Goal: Task Accomplishment & Management: Manage account settings

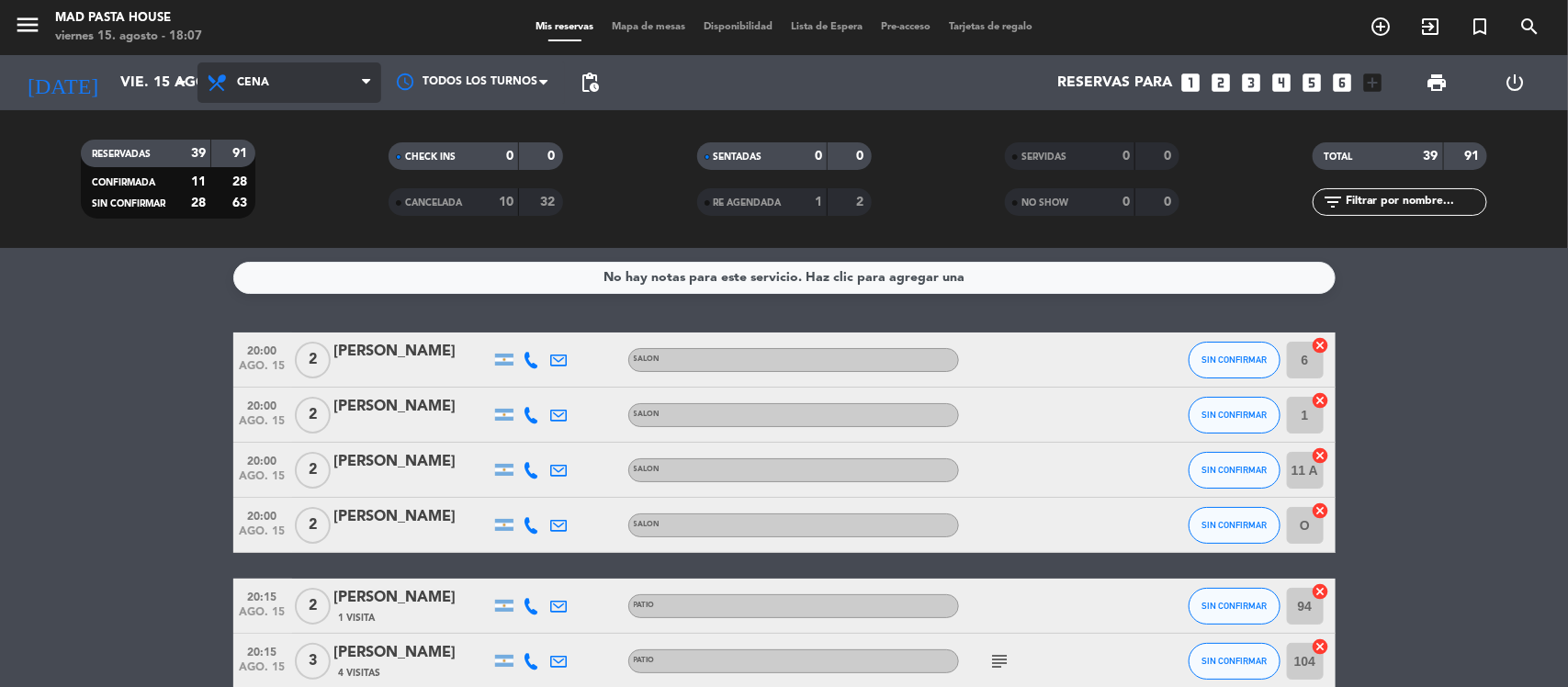
click at [235, 76] on span "Cena" at bounding box center [289, 82] width 184 height 40
click at [321, 212] on div "menu Mad Pasta House [DATE] 15. agosto - 18:07 Mis reservas Mapa de mesas Dispo…" at bounding box center [784, 123] width 1568 height 248
click at [295, 88] on span "Cena" at bounding box center [289, 82] width 184 height 40
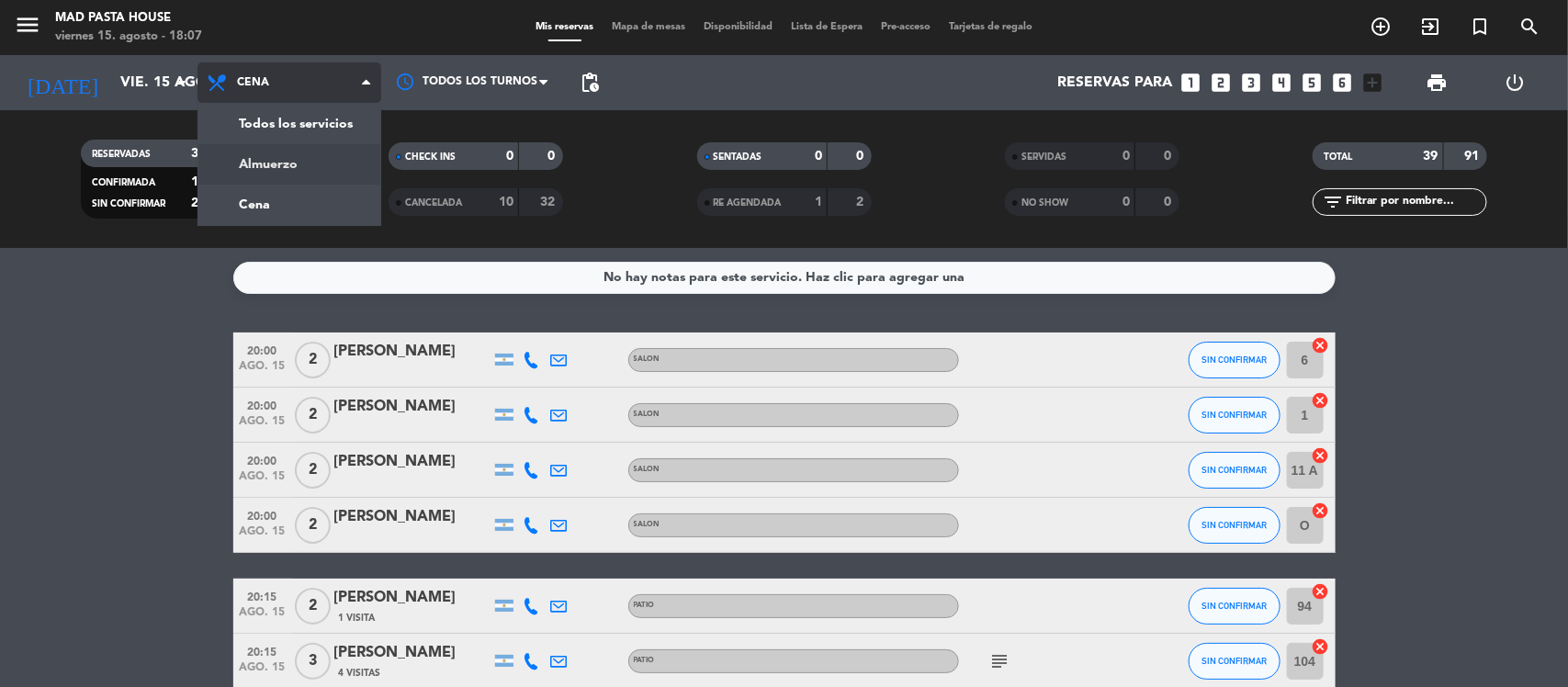
click at [306, 166] on div "menu Mad Pasta House [DATE] 15. agosto - 18:07 Mis reservas Mapa de mesas Dispo…" at bounding box center [784, 123] width 1568 height 248
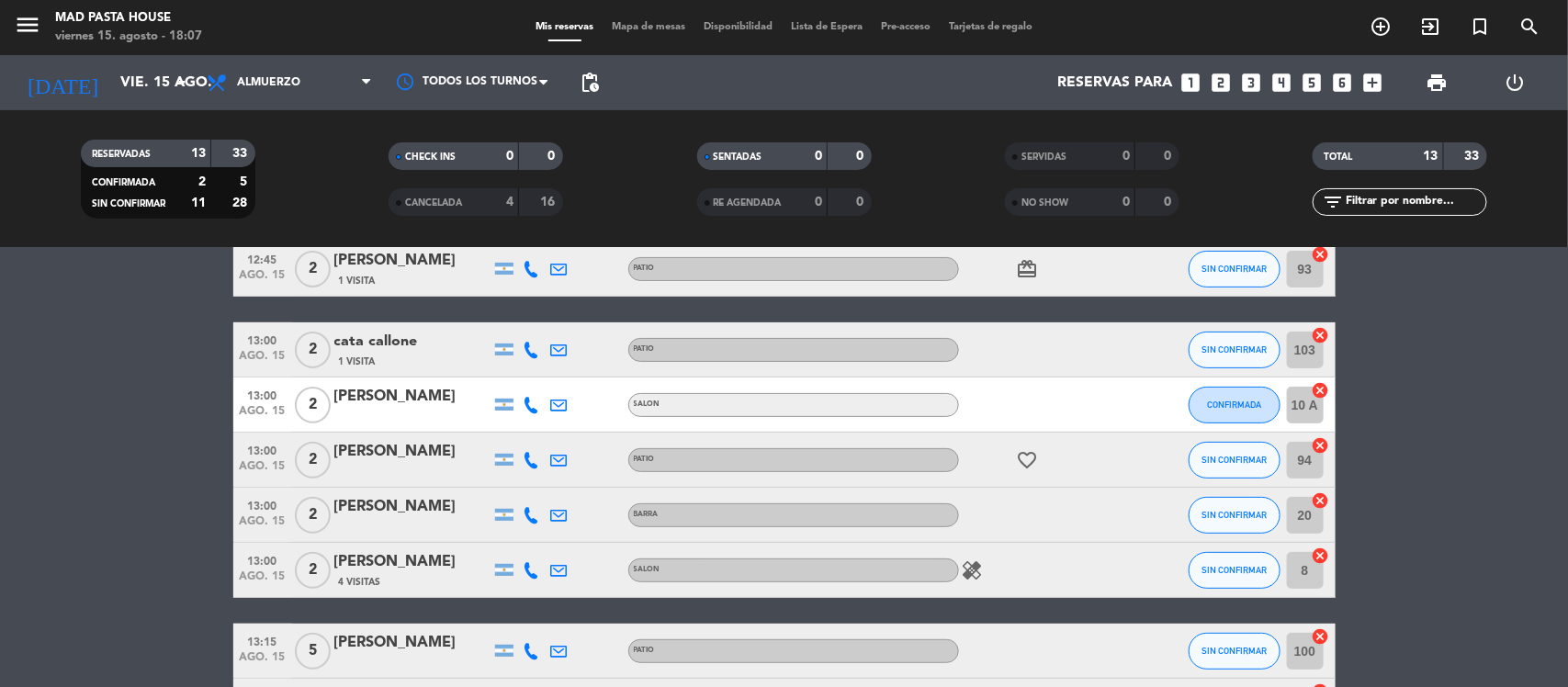
scroll to position [230, 0]
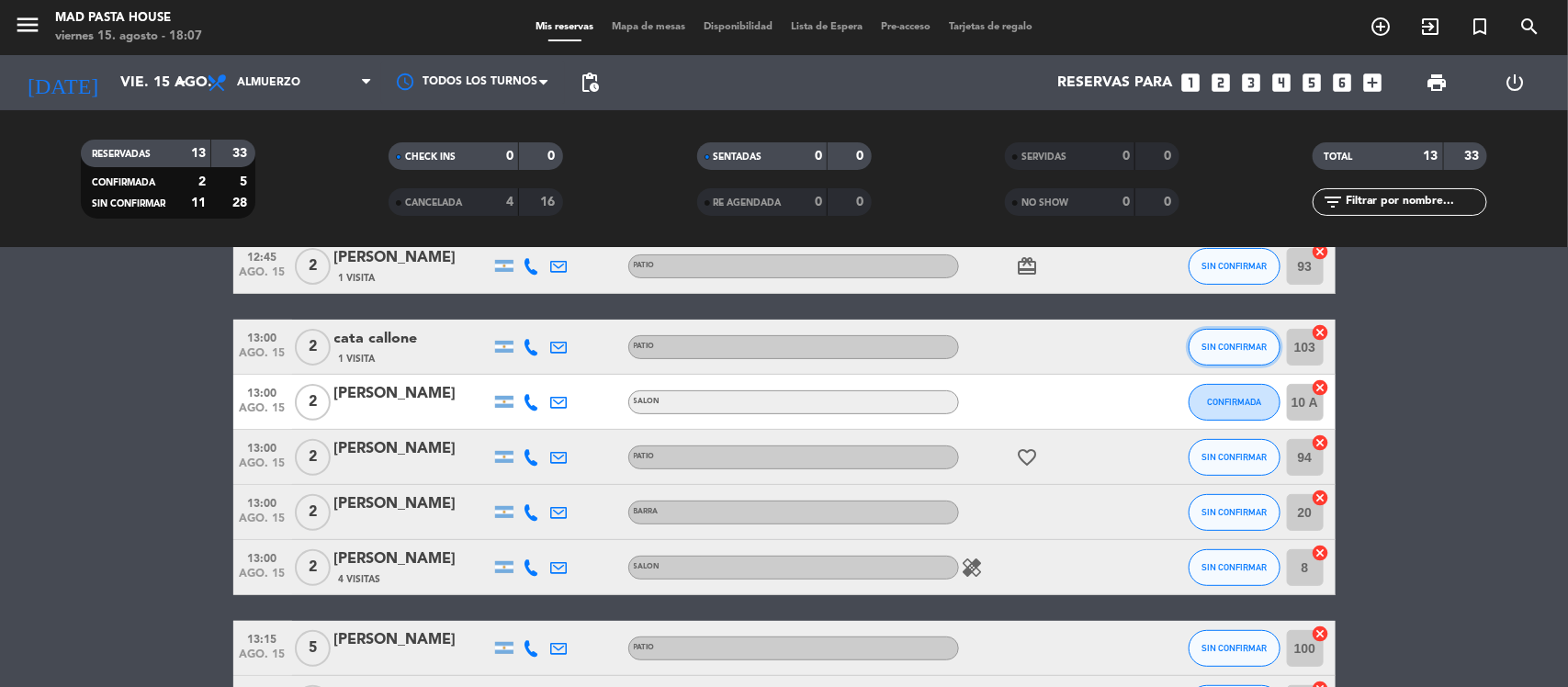
click at [1224, 363] on button "SIN CONFIRMAR" at bounding box center [1234, 347] width 92 height 36
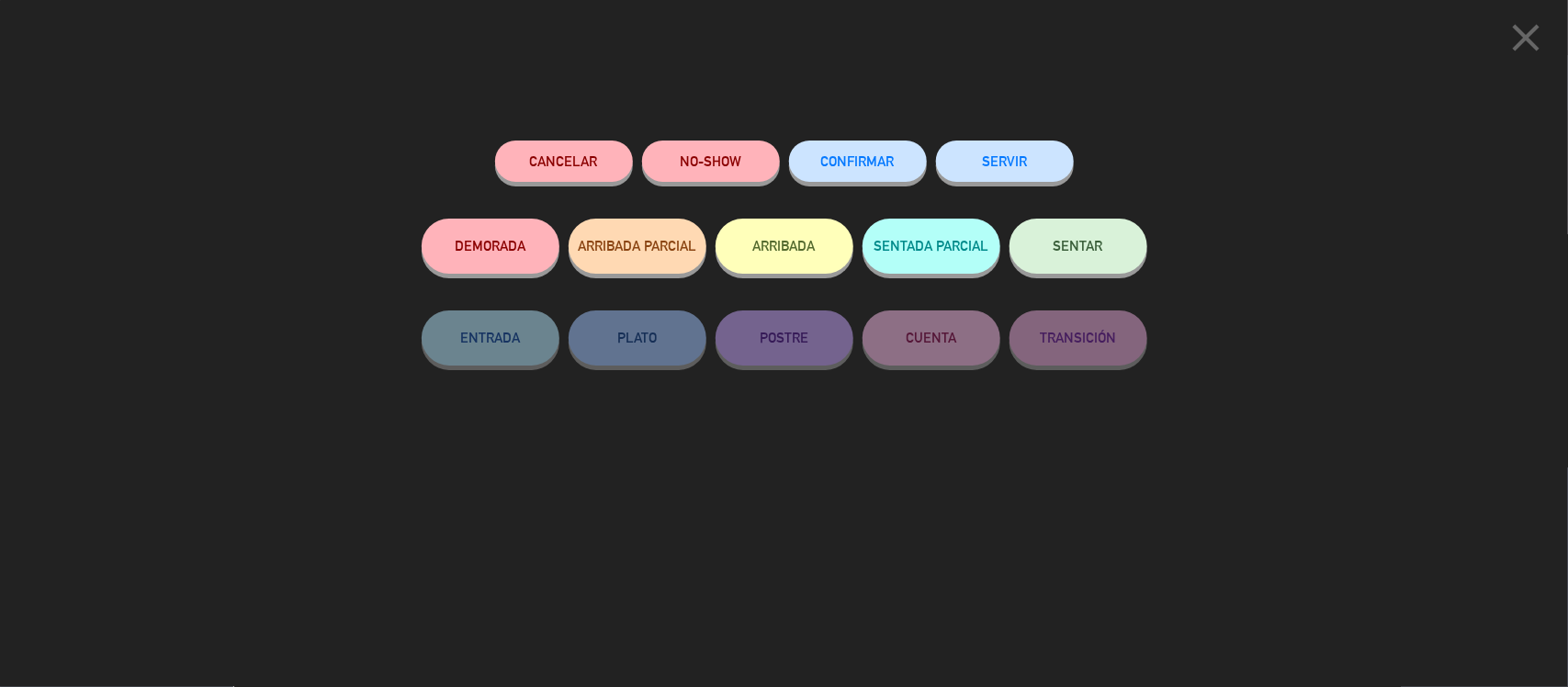
click at [1512, 49] on icon "close" at bounding box center [1526, 37] width 46 height 46
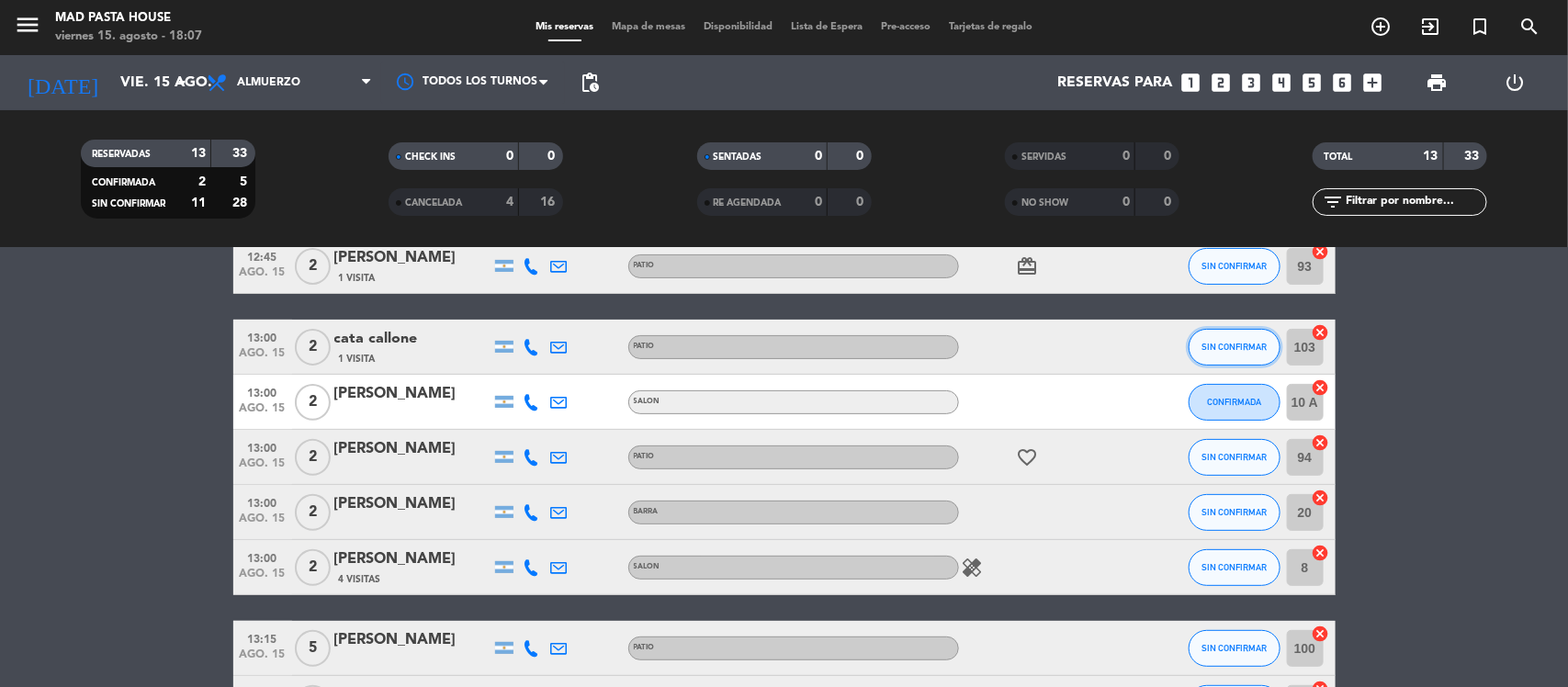
click at [1219, 346] on span "SIN CONFIRMAR" at bounding box center [1234, 347] width 65 height 10
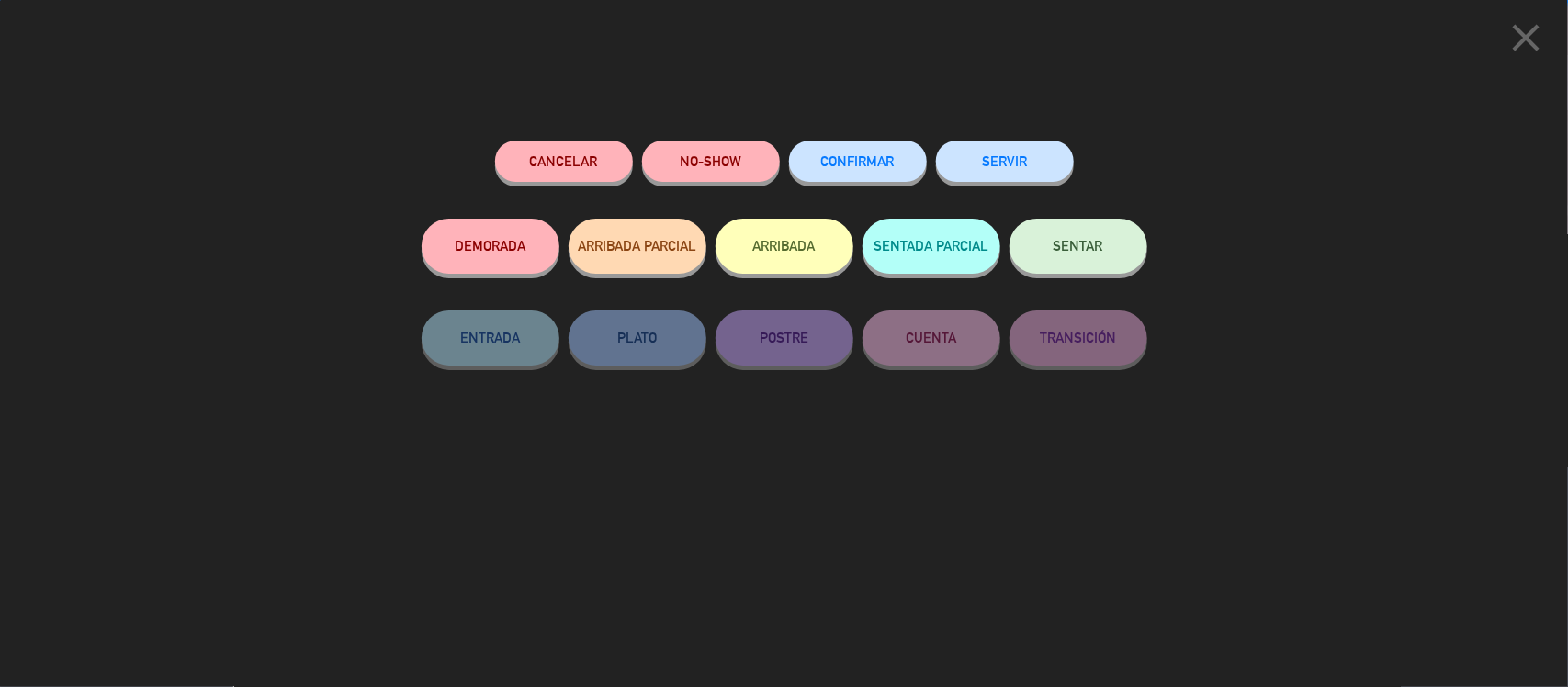
click at [733, 168] on button "NO-SHOW" at bounding box center [710, 161] width 137 height 41
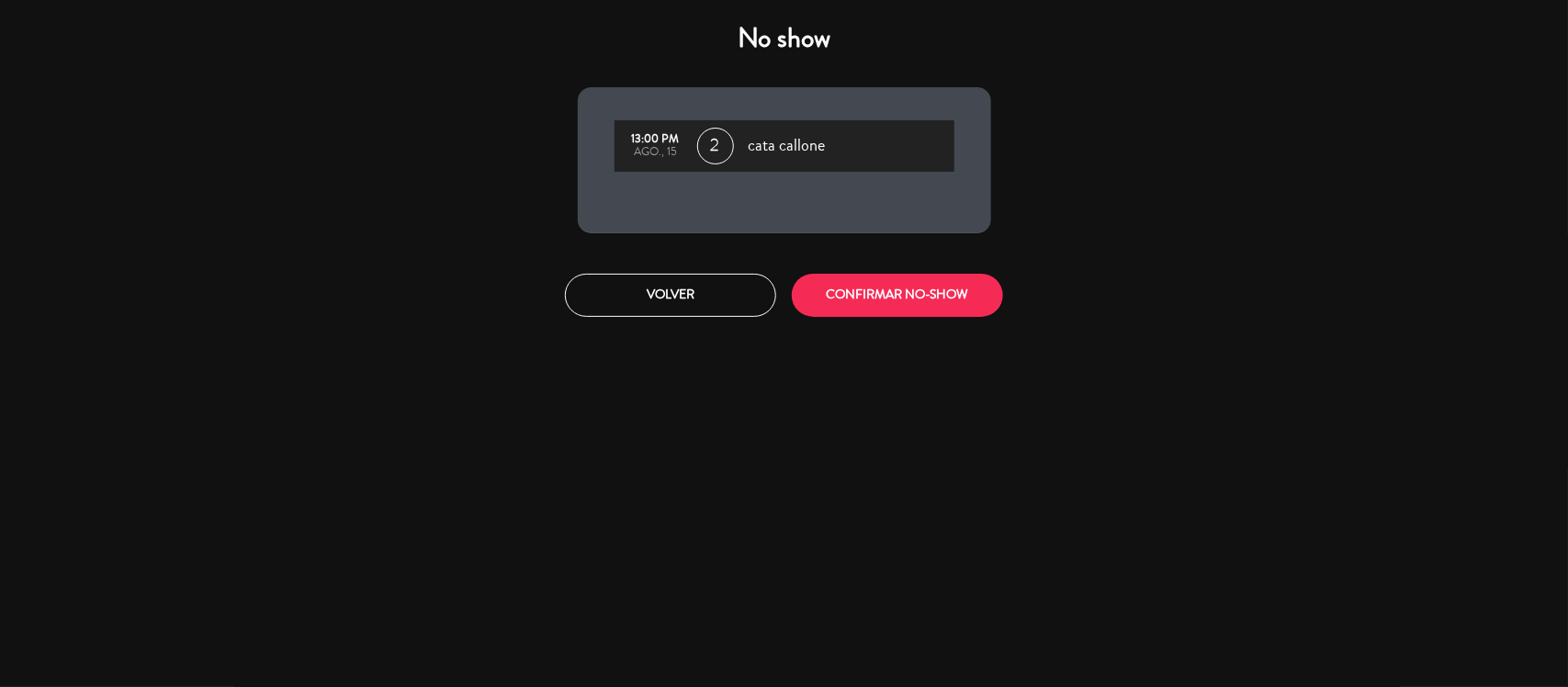
drag, startPoint x: 851, startPoint y: 326, endPoint x: 852, endPoint y: 272, distance: 54.0
click at [854, 318] on div "Volver CONFIRMAR NO-SHOW" at bounding box center [785, 295] width 441 height 69
click at [852, 272] on div "Volver CONFIRMAR NO-SHOW" at bounding box center [785, 295] width 441 height 69
click at [863, 305] on button "CONFIRMAR NO-SHOW" at bounding box center [898, 295] width 211 height 43
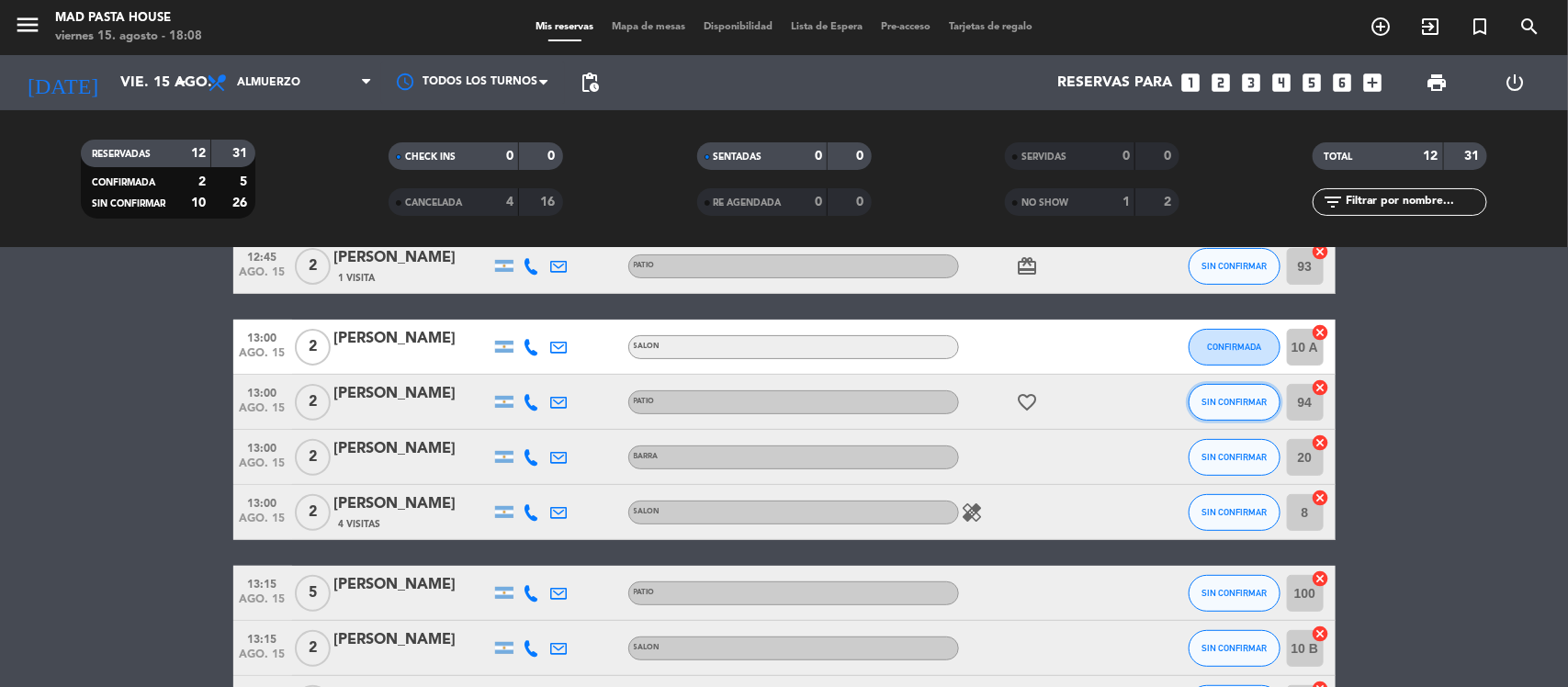
click at [1205, 397] on span "SIN CONFIRMAR" at bounding box center [1234, 402] width 65 height 10
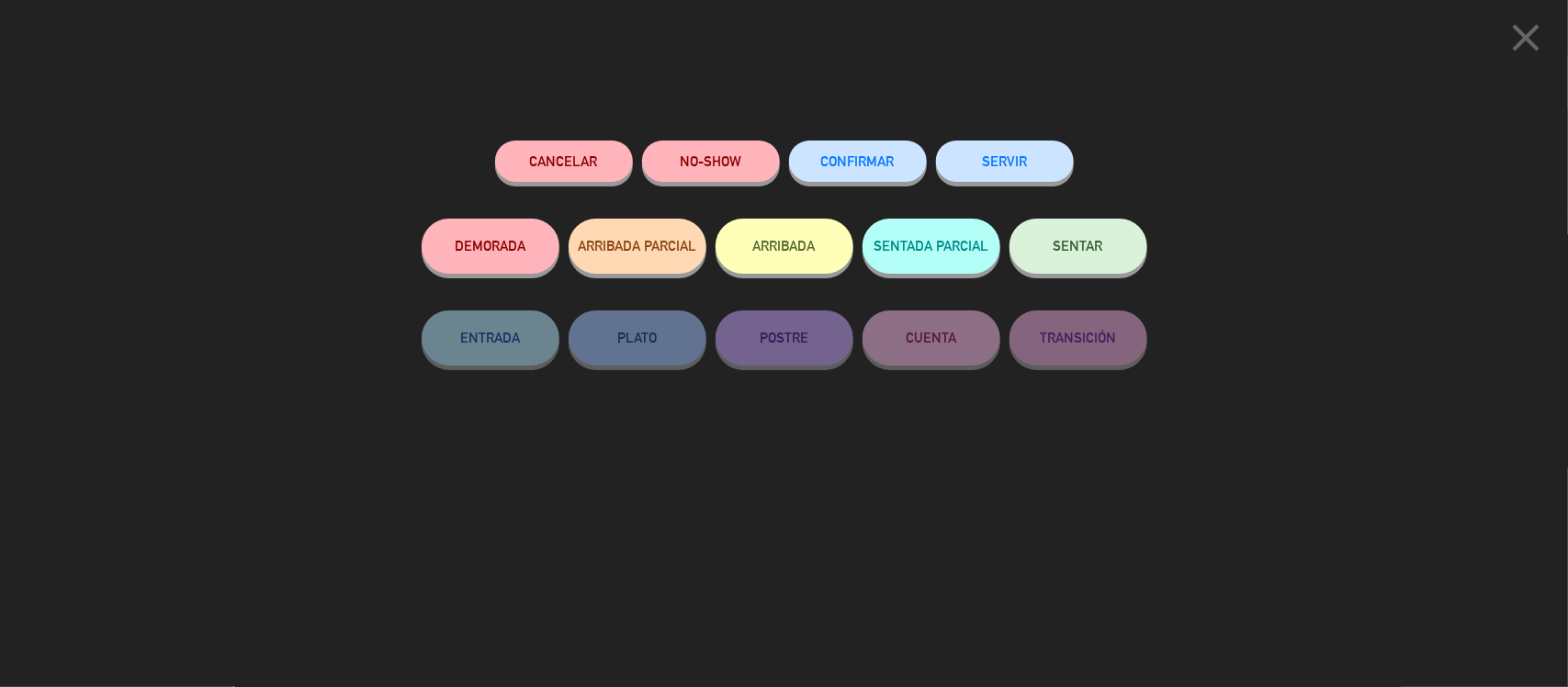
click at [713, 170] on button "NO-SHOW" at bounding box center [710, 161] width 137 height 41
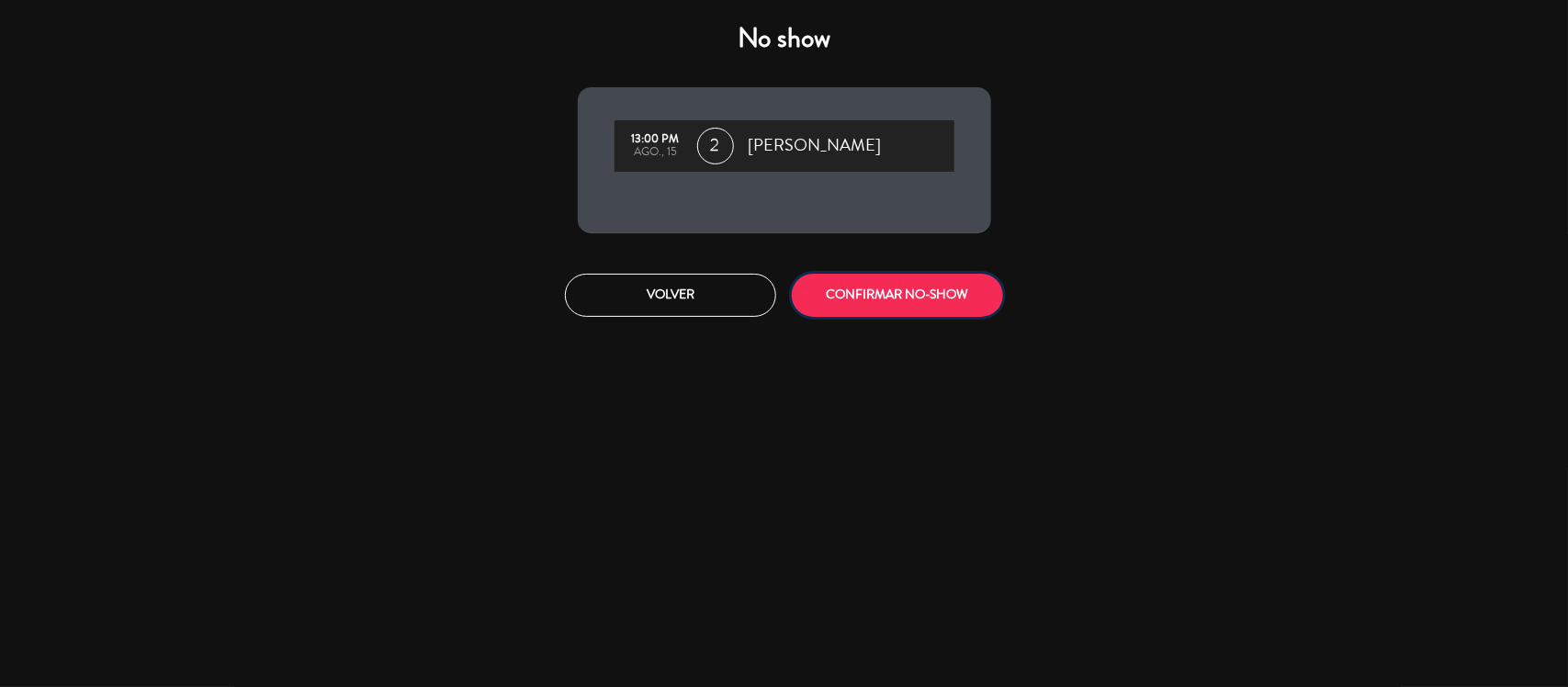
click at [962, 299] on button "CONFIRMAR NO-SHOW" at bounding box center [898, 295] width 211 height 43
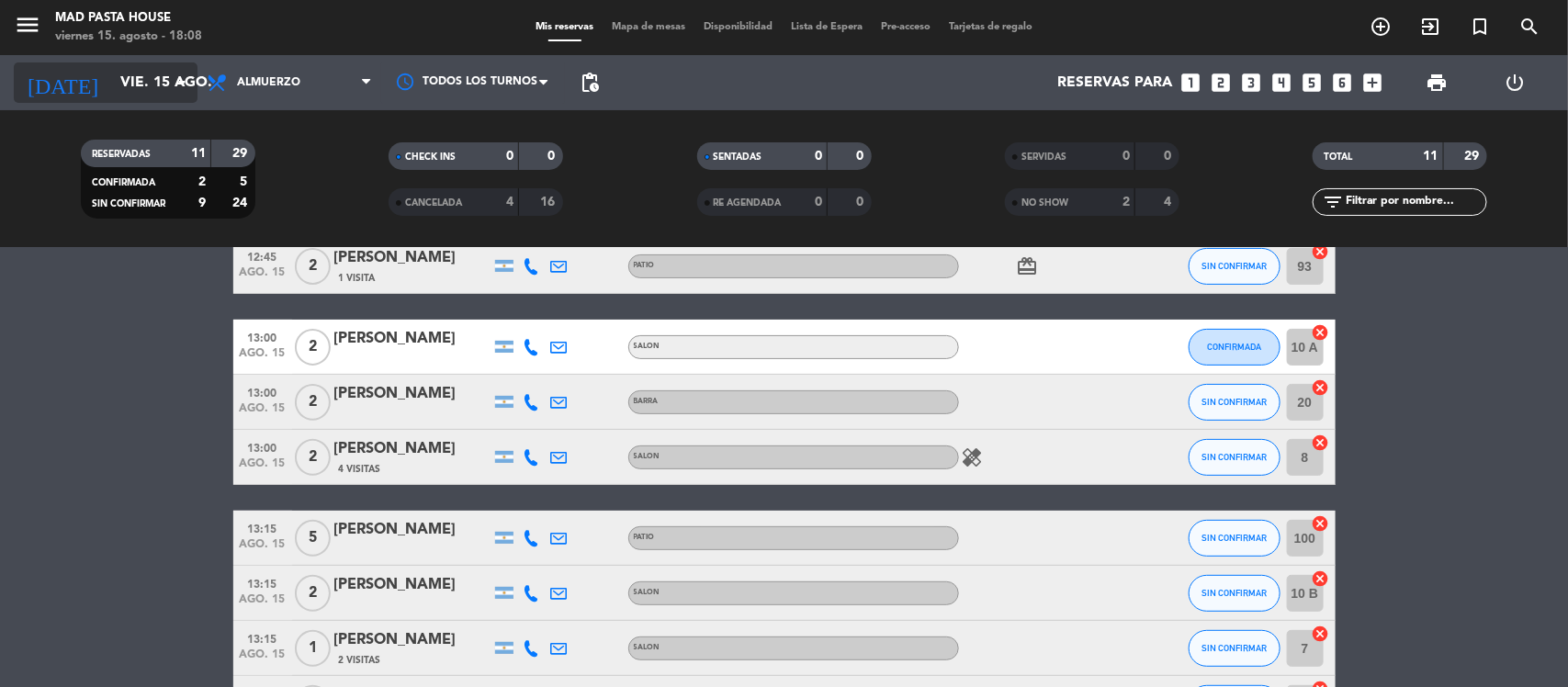
click at [165, 84] on input "vie. 15 ago." at bounding box center [207, 83] width 193 height 36
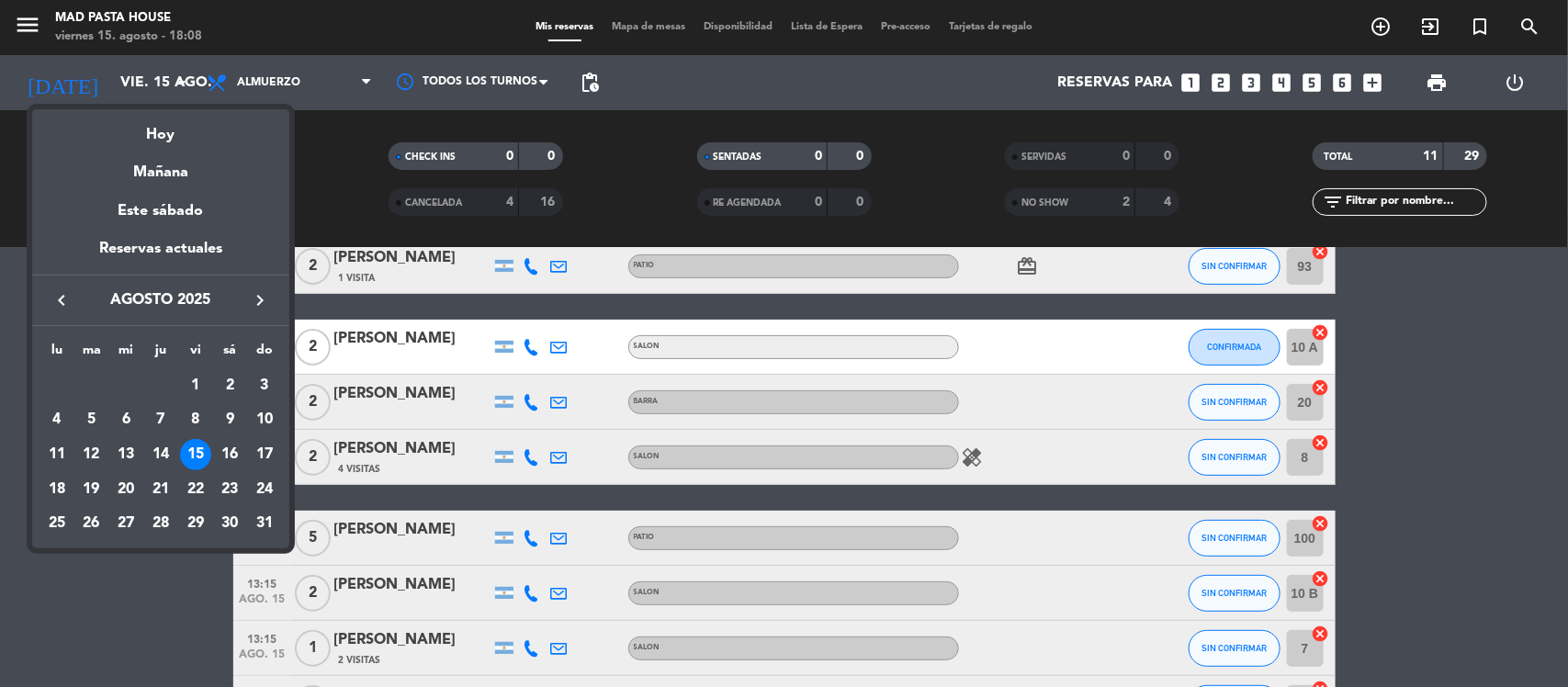
click at [346, 71] on div at bounding box center [784, 343] width 1568 height 687
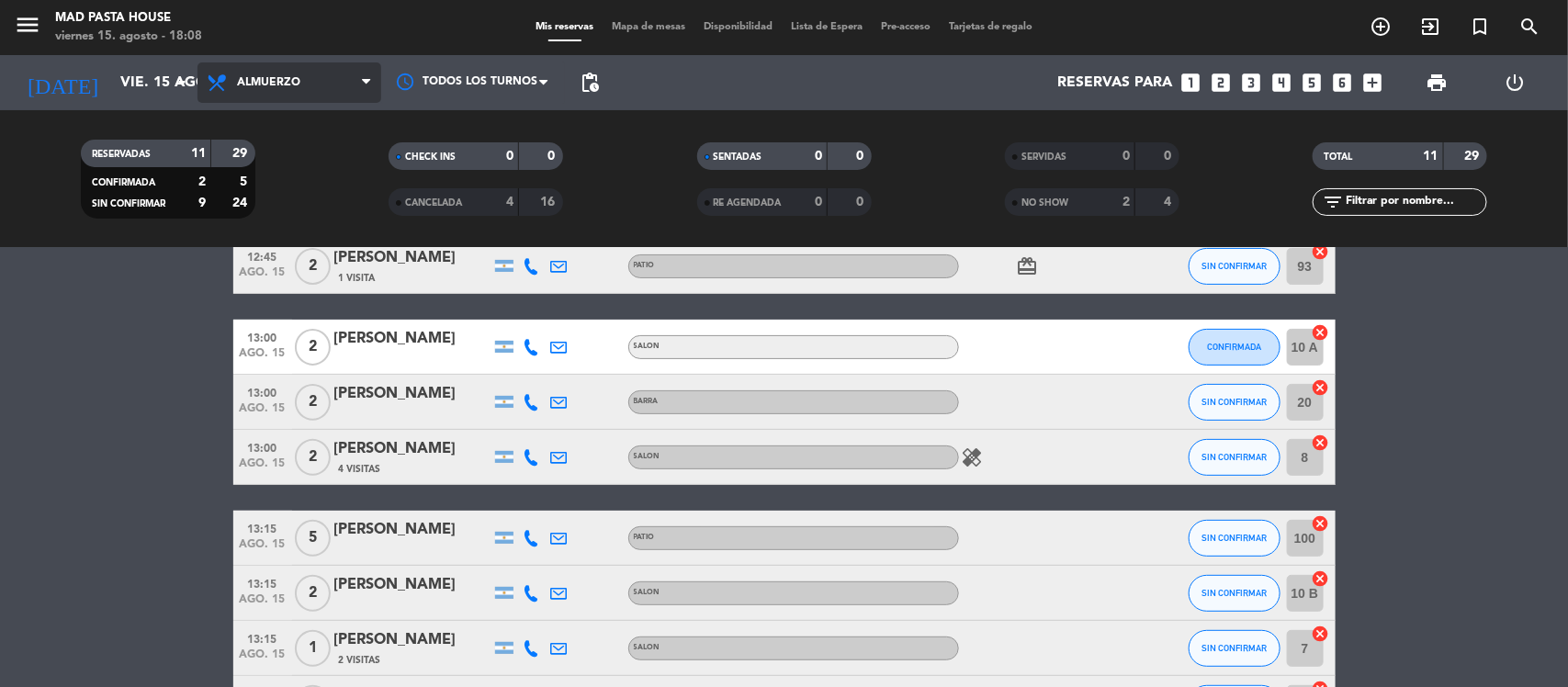
click at [347, 79] on span "Almuerzo" at bounding box center [289, 82] width 184 height 40
click at [263, 168] on div "menu Mad Pasta House [DATE] 15. agosto - 18:08 Mis reservas Mapa de mesas Dispo…" at bounding box center [784, 123] width 1568 height 248
drag, startPoint x: 152, startPoint y: 67, endPoint x: 143, endPoint y: 57, distance: 13.5
click at [149, 53] on div "menu Mad Pasta House [DATE] 15. agosto - 18:26 Mis reservas Mapa de mesas Dispo…" at bounding box center [784, 123] width 1568 height 248
click at [148, 66] on input "vie. 15 ago." at bounding box center [207, 83] width 193 height 36
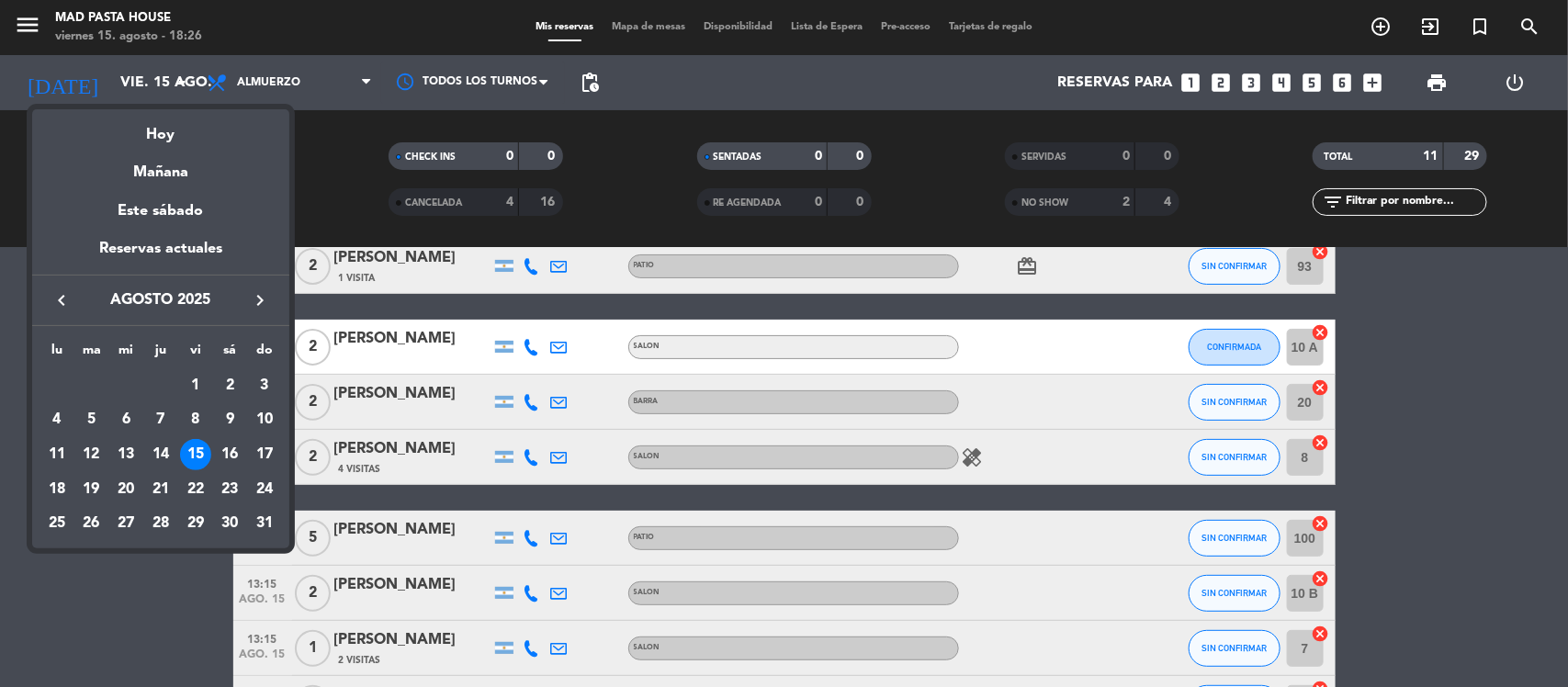
click at [272, 71] on div at bounding box center [784, 343] width 1568 height 687
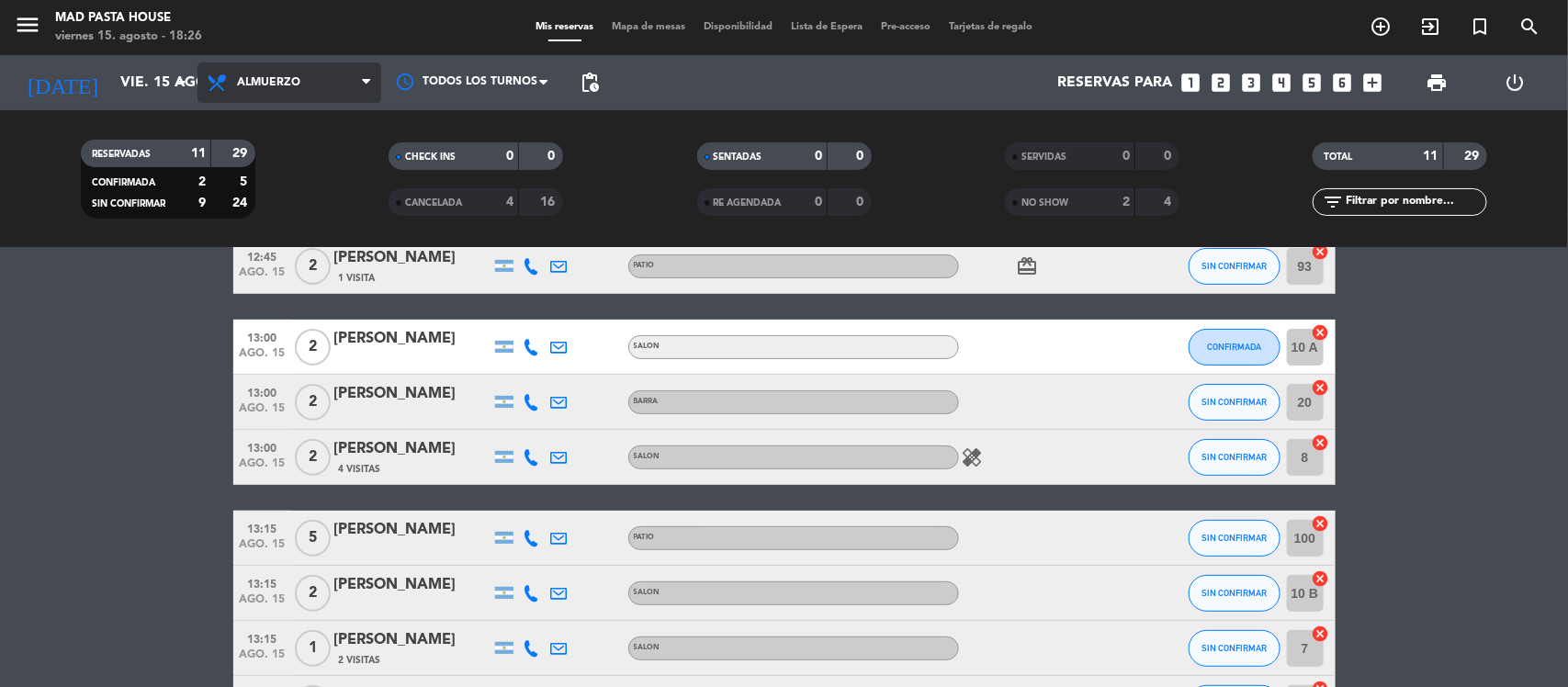
click at [273, 71] on span "Almuerzo" at bounding box center [289, 82] width 184 height 40
click at [294, 199] on div "menu Mad Pasta House [DATE] 15. agosto - 18:26 Mis reservas Mapa de mesas Dispo…" at bounding box center [784, 123] width 1568 height 248
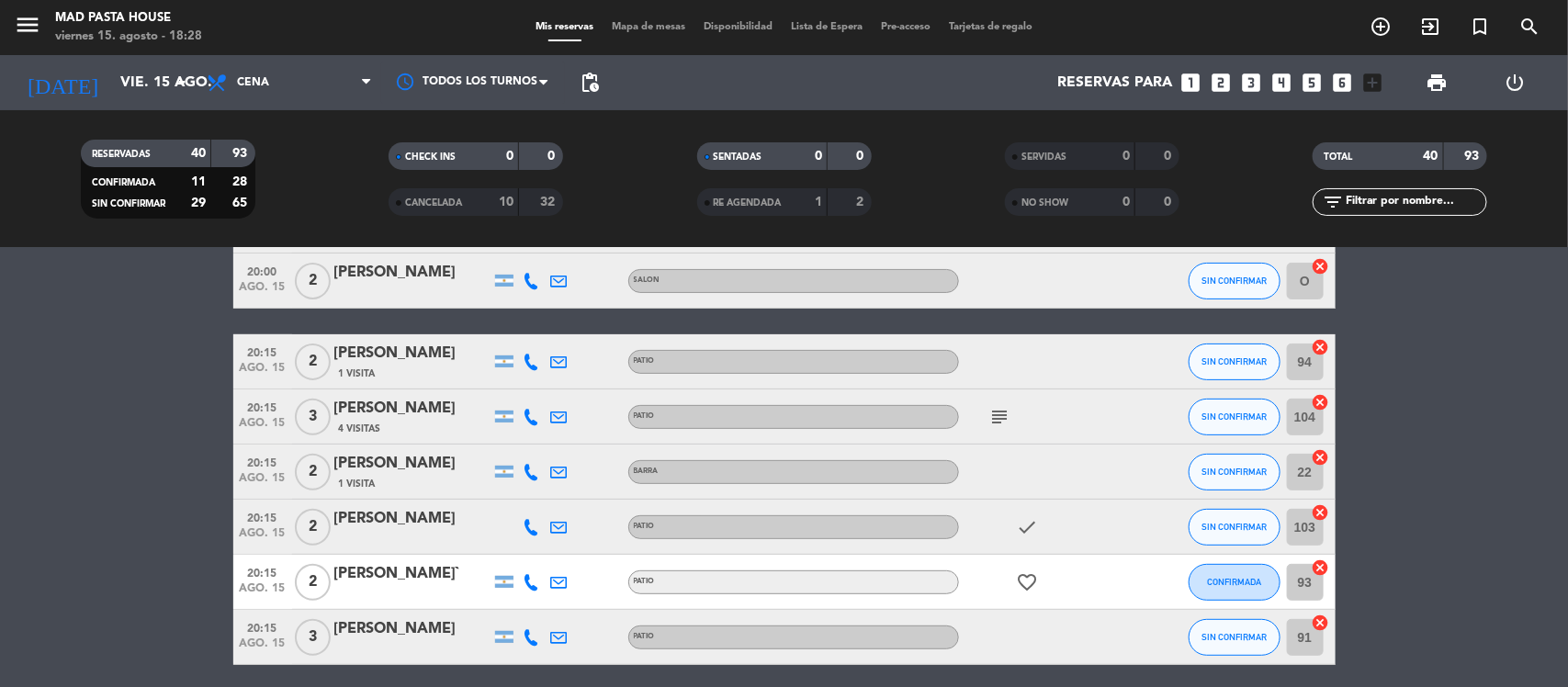
scroll to position [0, 0]
